Goal: Information Seeking & Learning: Learn about a topic

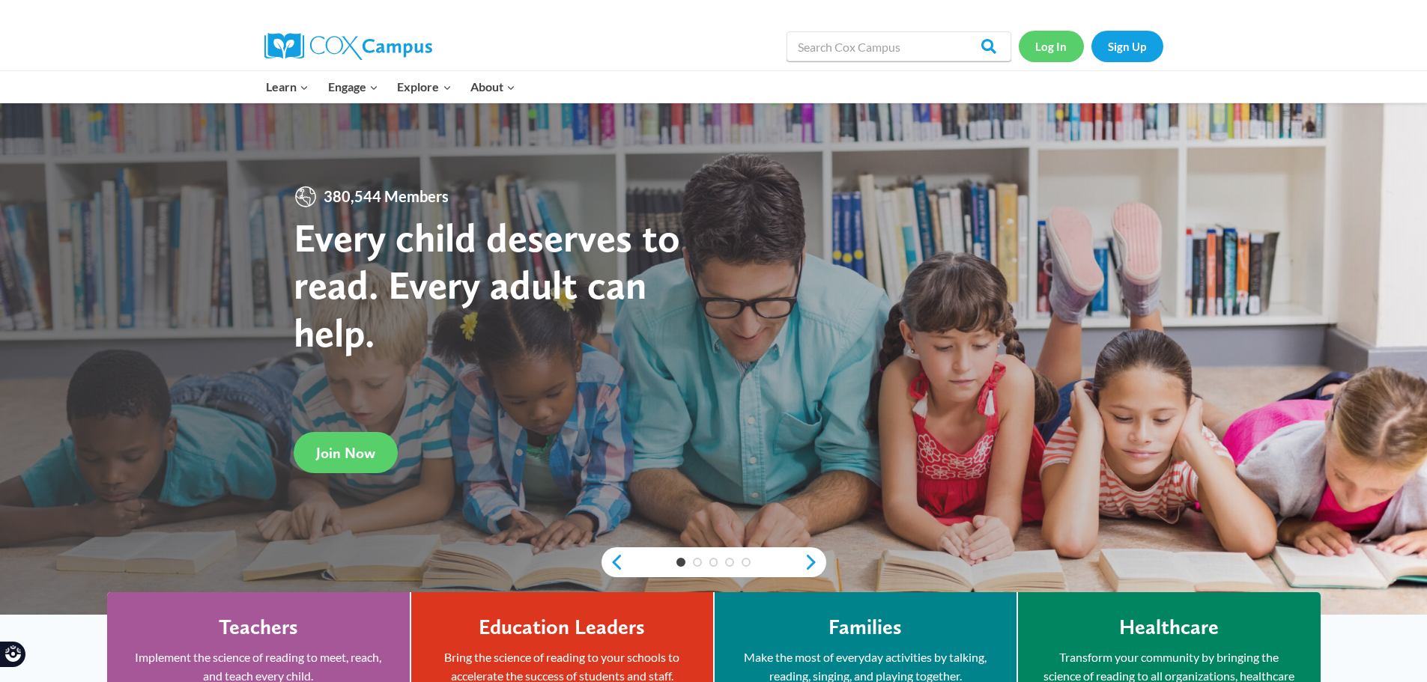
click at [1062, 40] on link "Log In" at bounding box center [1051, 46] width 65 height 31
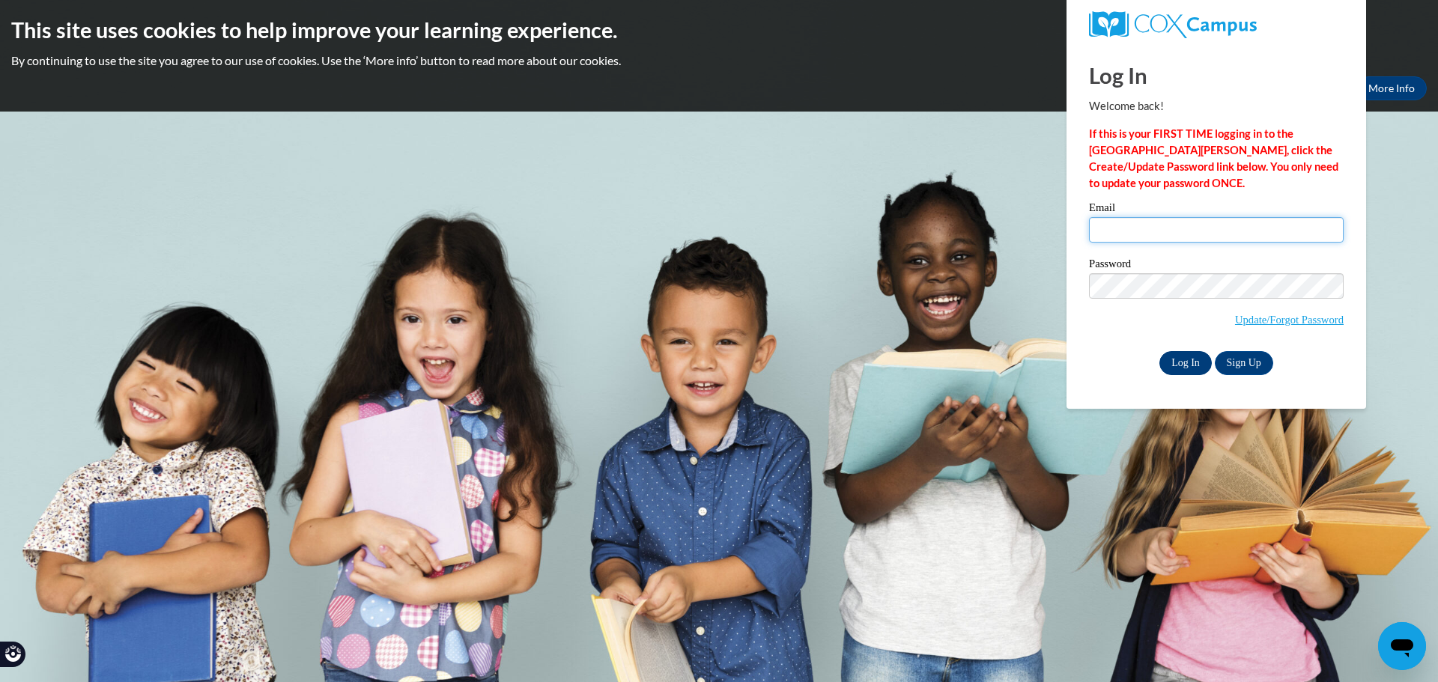
type input "helderss@prescott.k12.wi.us"
click at [1181, 357] on input "Log In" at bounding box center [1185, 363] width 52 height 24
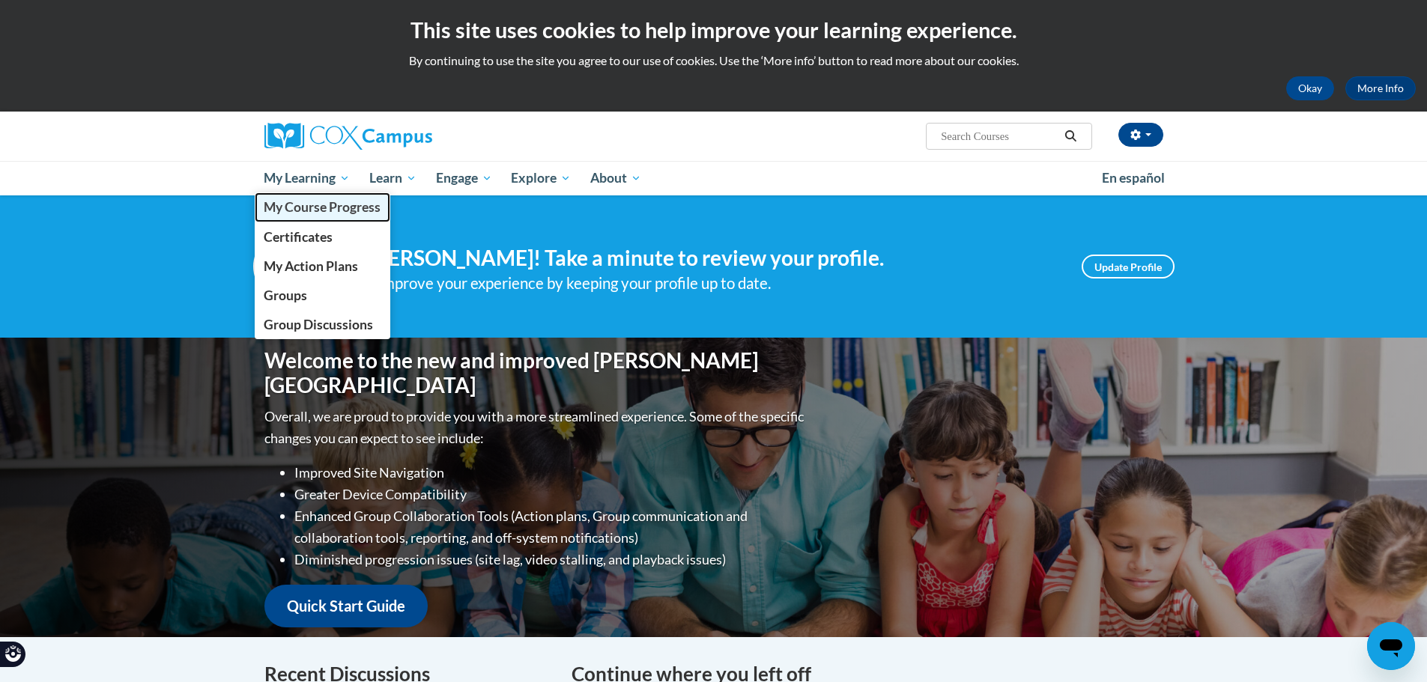
click at [291, 207] on span "My Course Progress" at bounding box center [322, 207] width 117 height 16
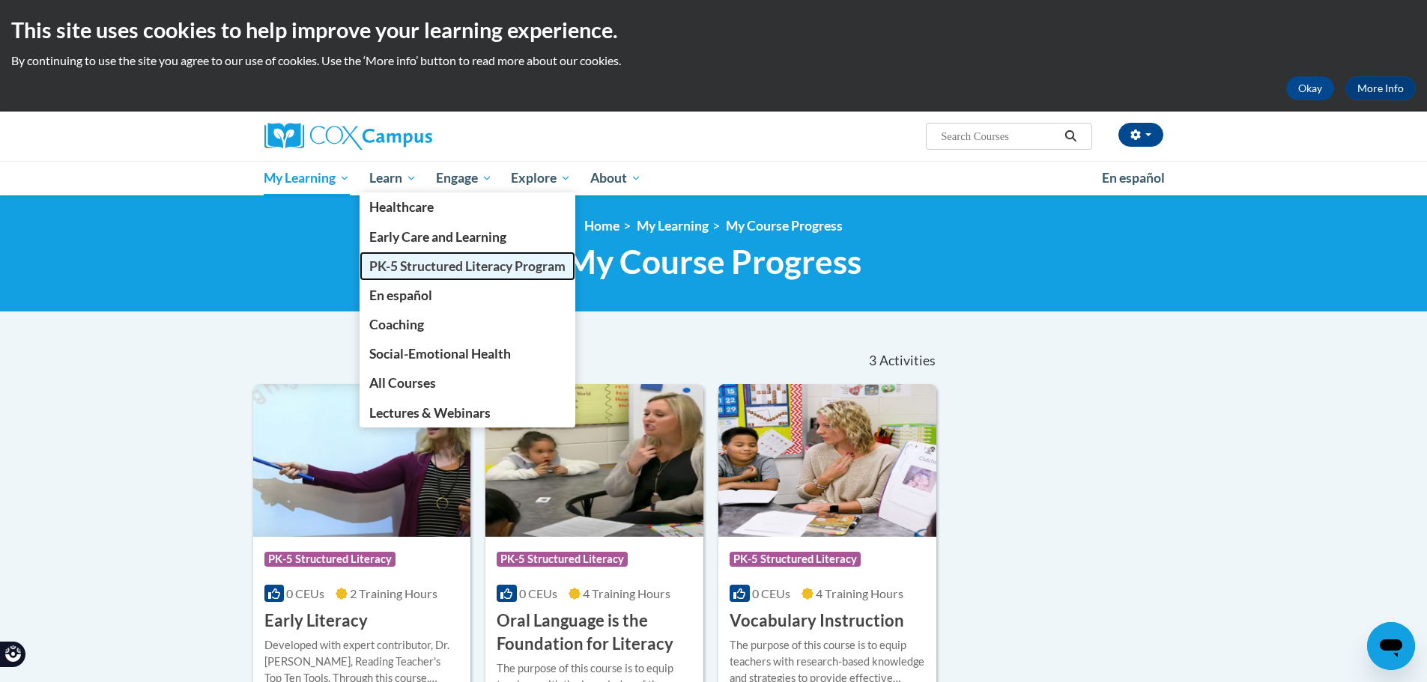
click at [404, 267] on span "PK-5 Structured Literacy Program" at bounding box center [467, 266] width 196 height 16
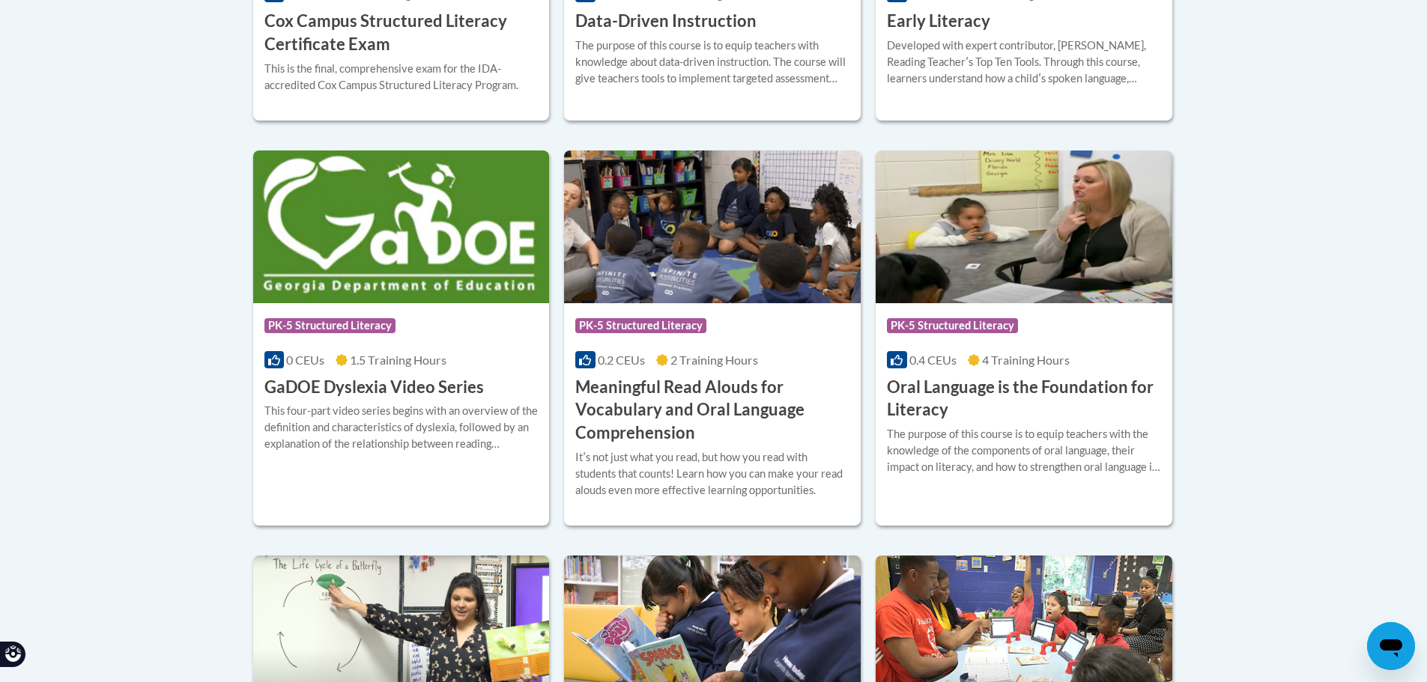
scroll to position [524, 0]
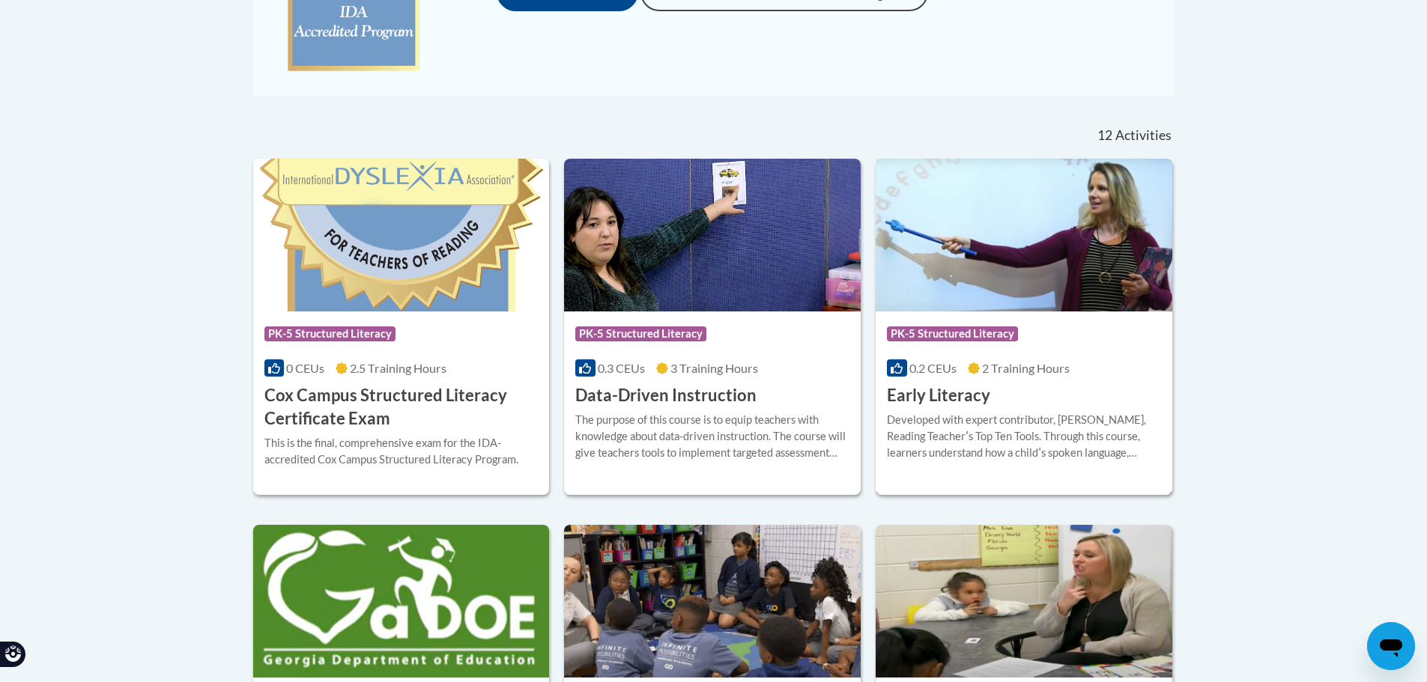
click at [1036, 261] on img at bounding box center [1024, 235] width 297 height 153
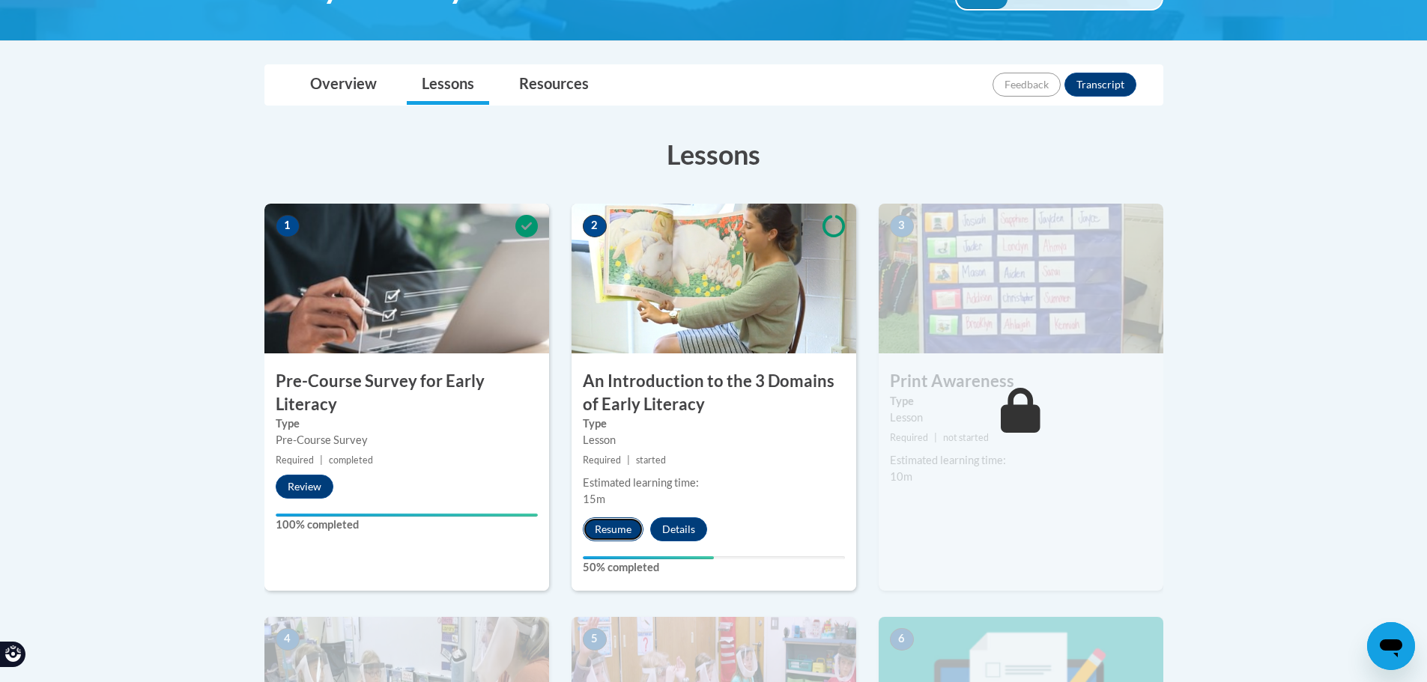
click at [601, 530] on button "Resume" at bounding box center [613, 530] width 61 height 24
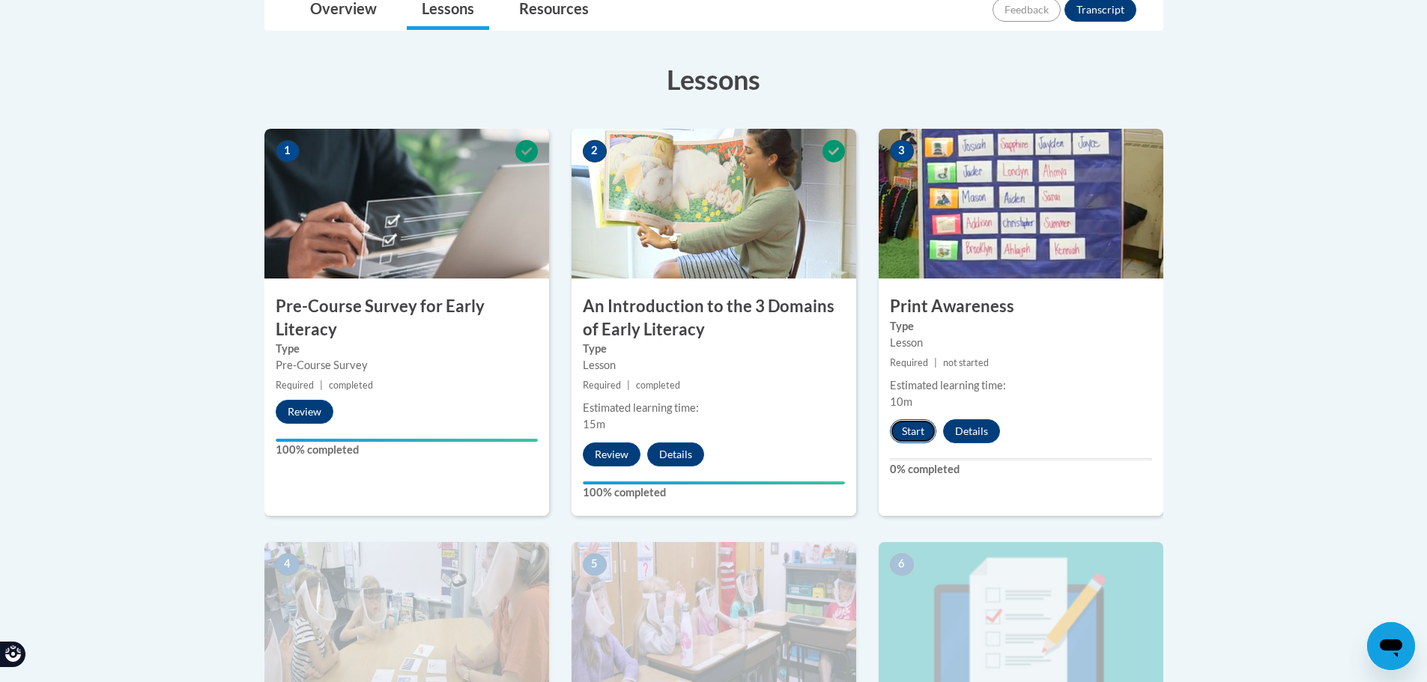
click at [925, 434] on button "Start" at bounding box center [913, 431] width 46 height 24
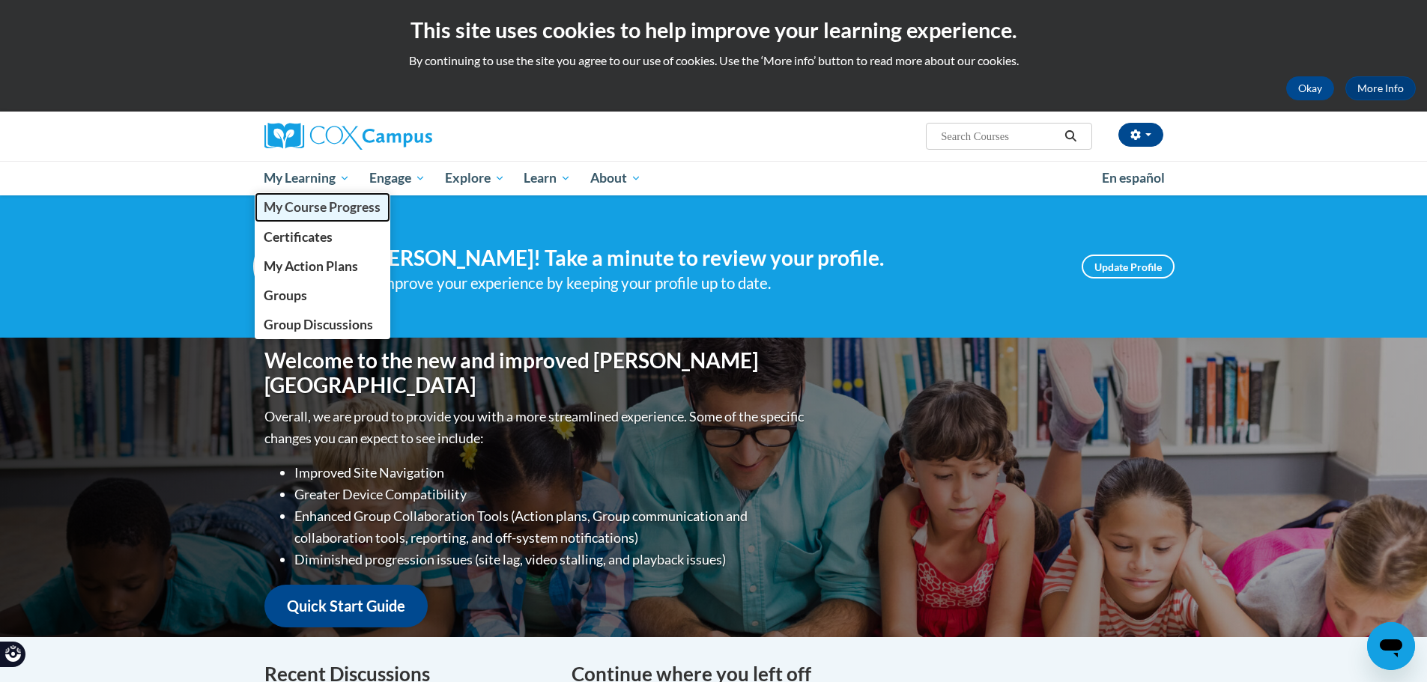
click at [326, 213] on span "My Course Progress" at bounding box center [322, 207] width 117 height 16
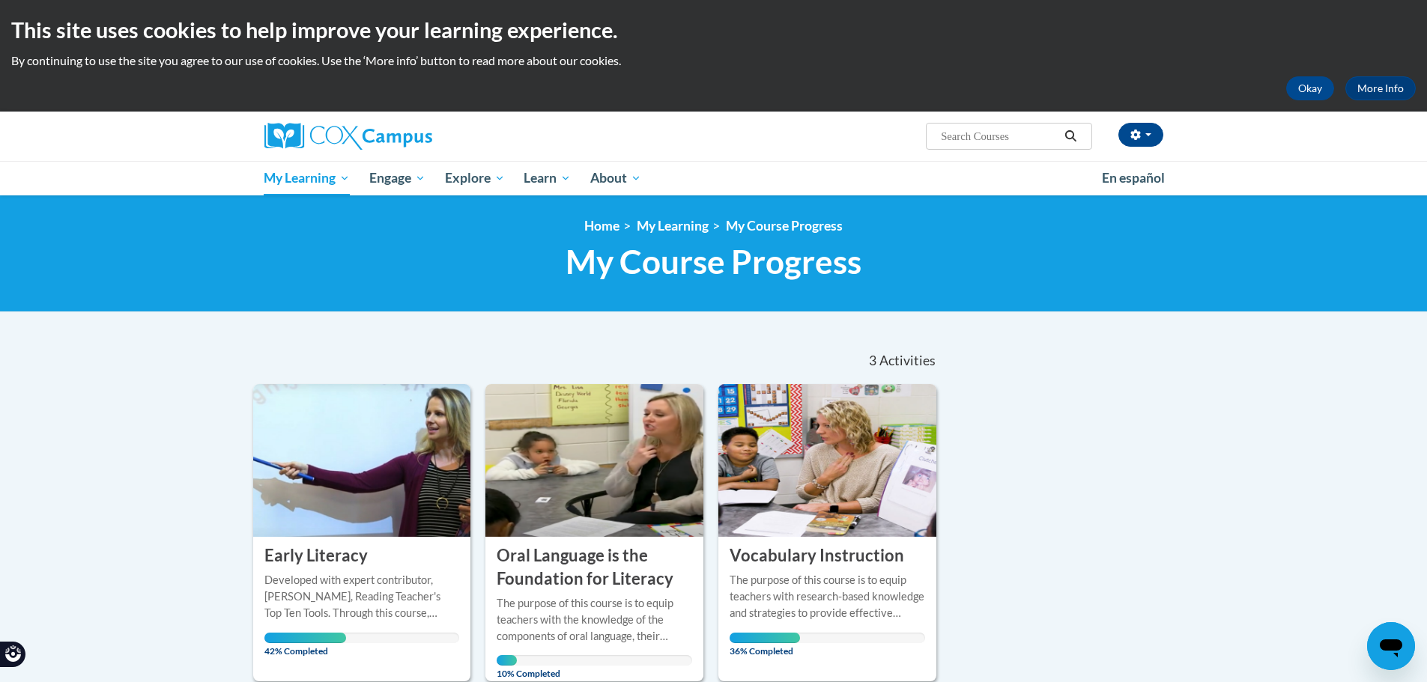
scroll to position [300, 0]
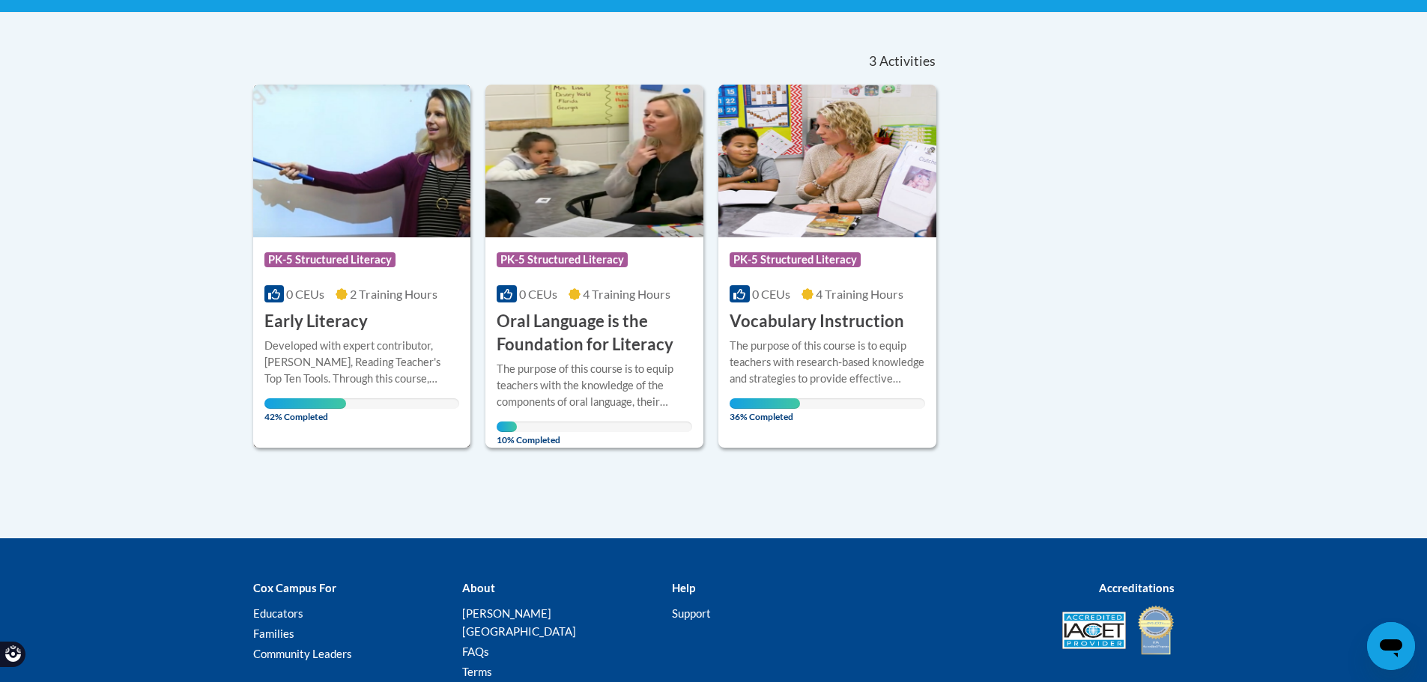
click at [420, 195] on img at bounding box center [362, 161] width 218 height 153
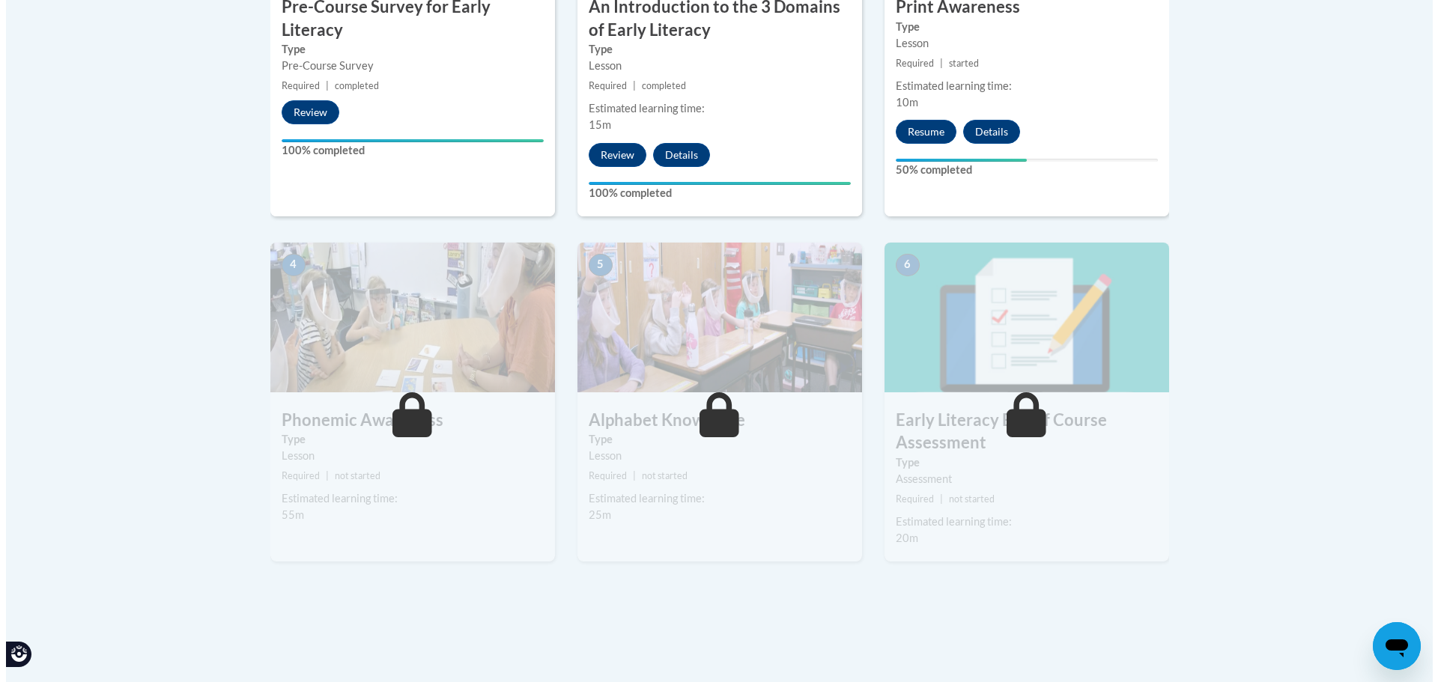
scroll to position [375, 0]
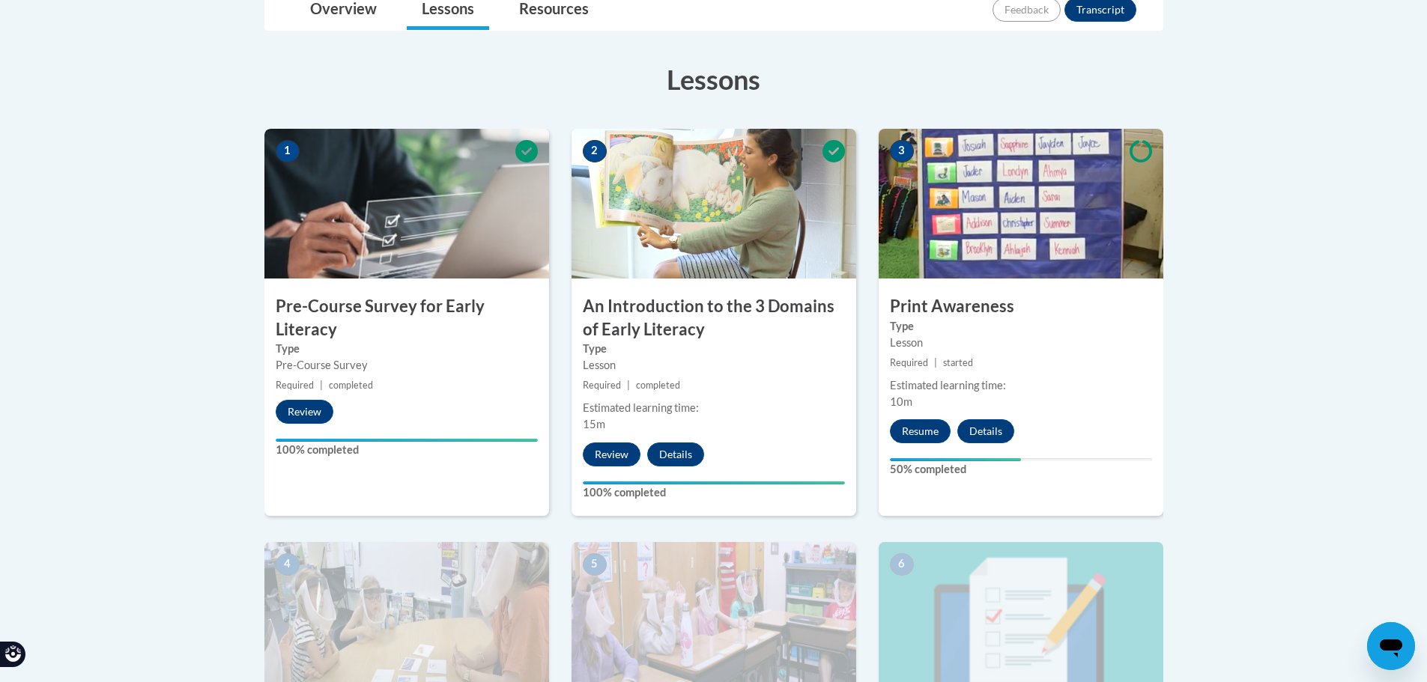
click at [1001, 231] on img at bounding box center [1021, 204] width 285 height 150
click at [927, 433] on button "Resume" at bounding box center [920, 431] width 61 height 24
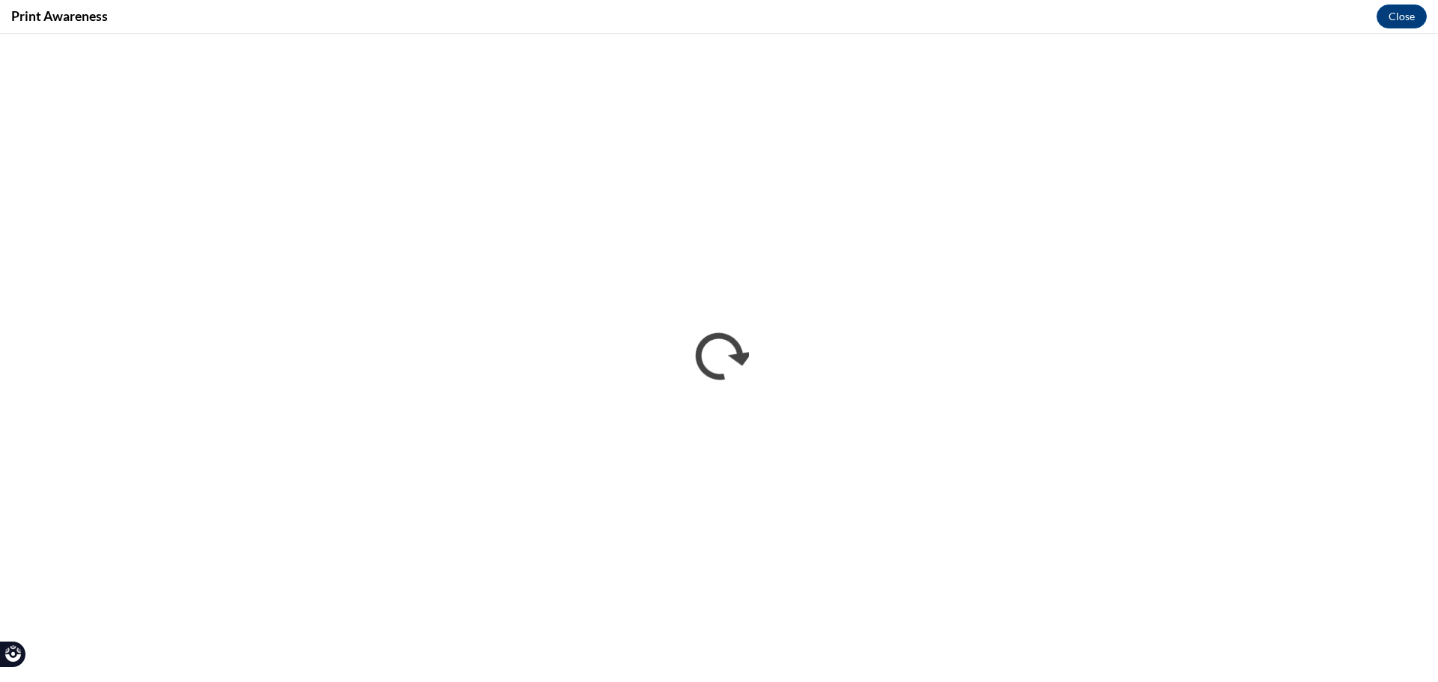
scroll to position [0, 0]
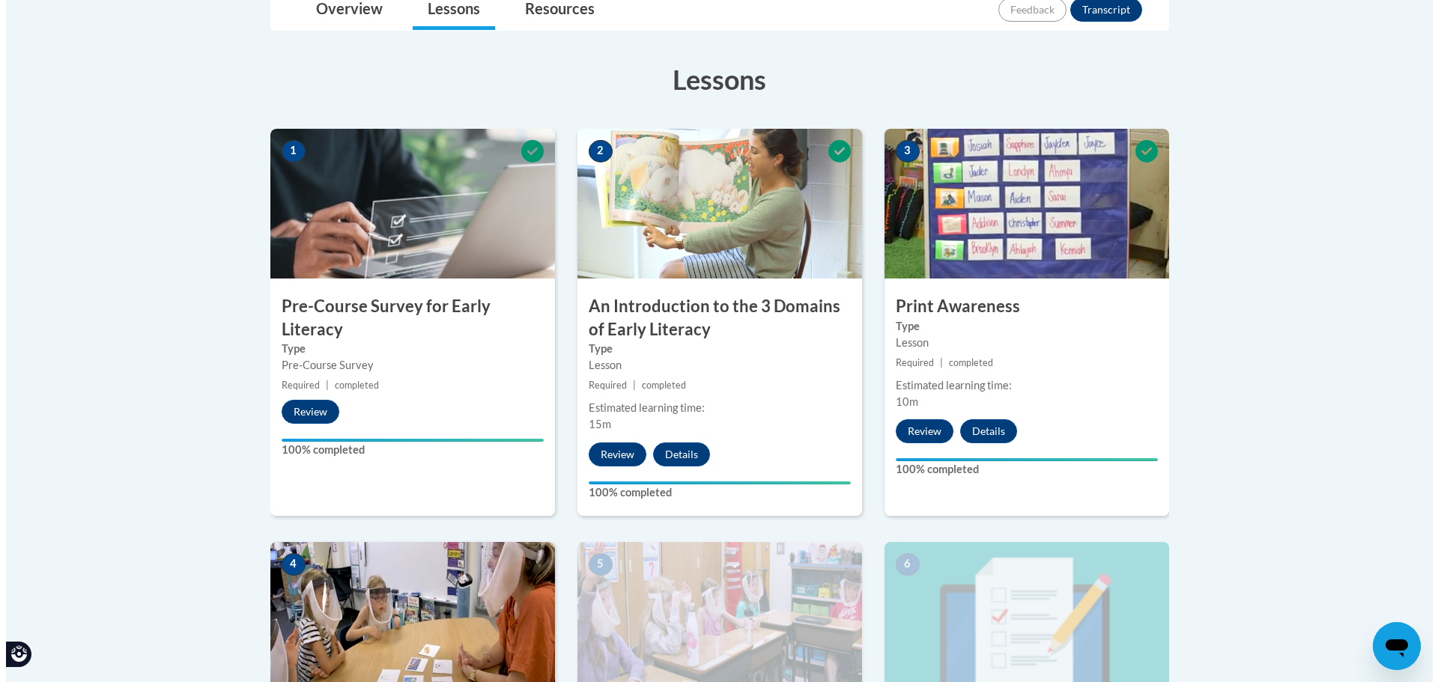
scroll to position [749, 0]
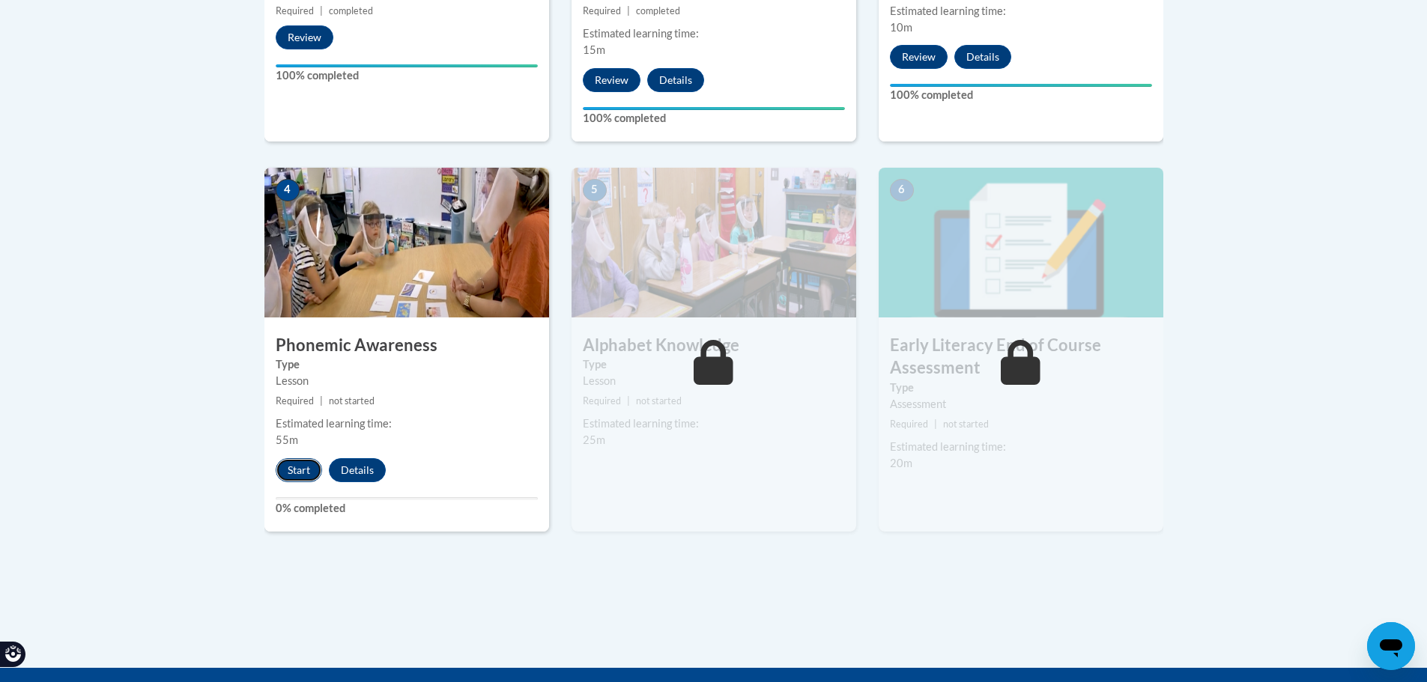
click at [294, 476] on button "Start" at bounding box center [299, 470] width 46 height 24
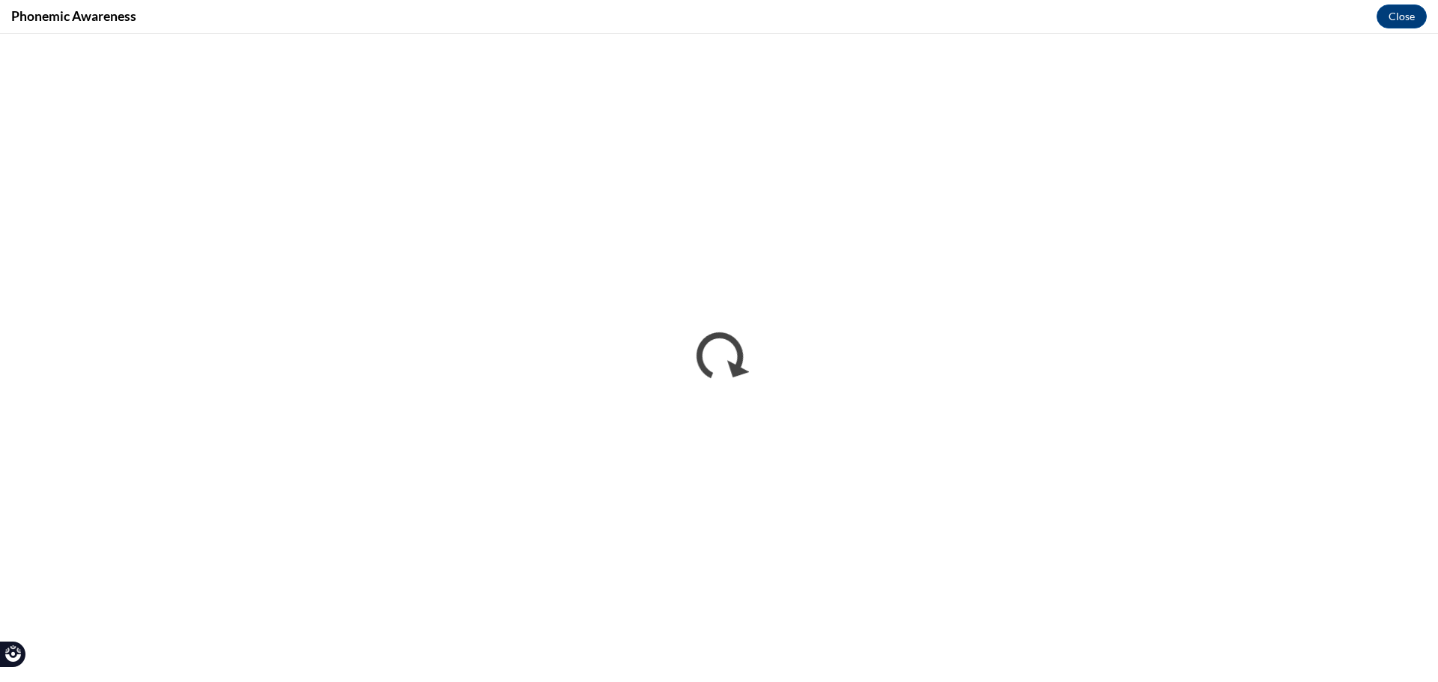
scroll to position [0, 0]
